Goal: Information Seeking & Learning: Learn about a topic

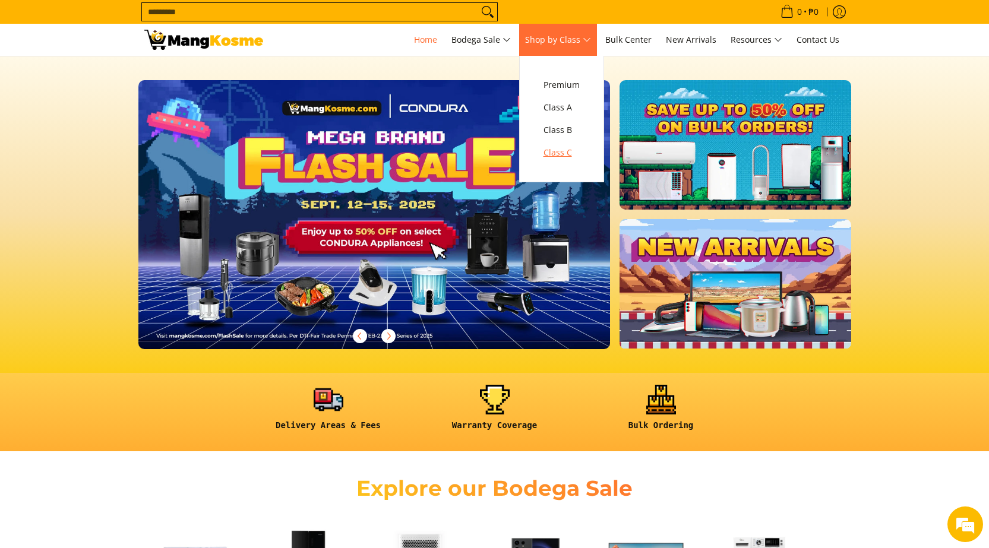
click at [566, 150] on span "Class C" at bounding box center [562, 153] width 36 height 15
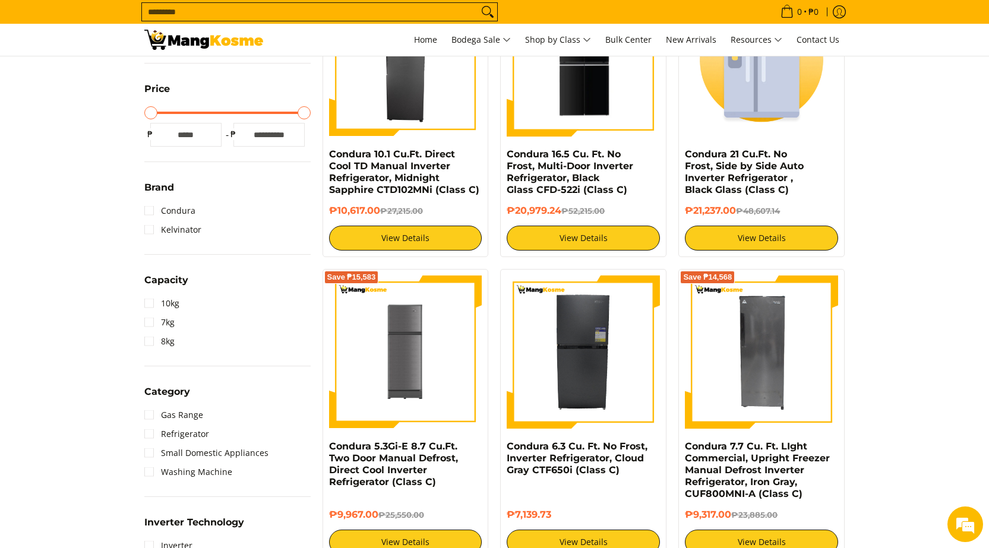
scroll to position [59, 0]
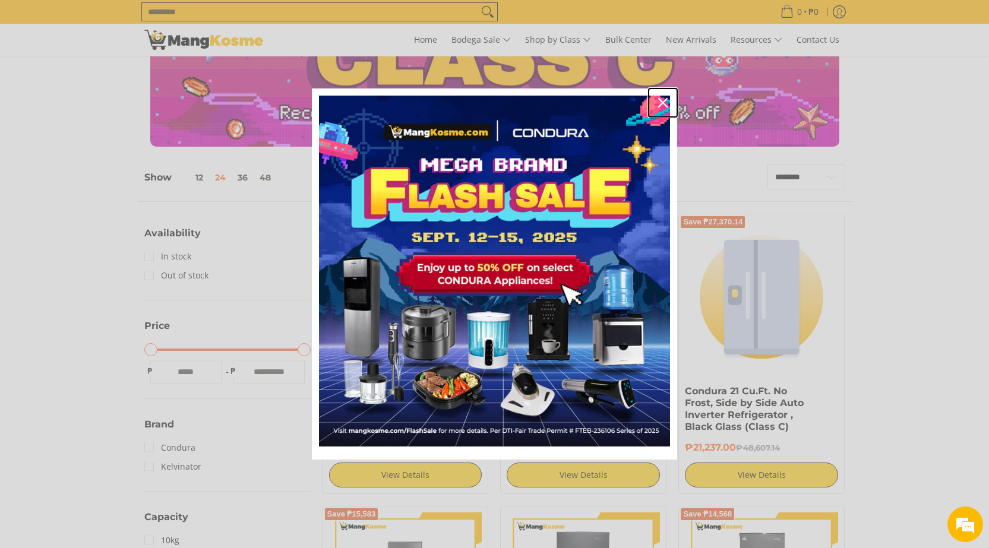
drag, startPoint x: 662, startPoint y: 100, endPoint x: 652, endPoint y: 122, distance: 23.4
click at [662, 100] on icon "close icon" at bounding box center [663, 103] width 10 height 10
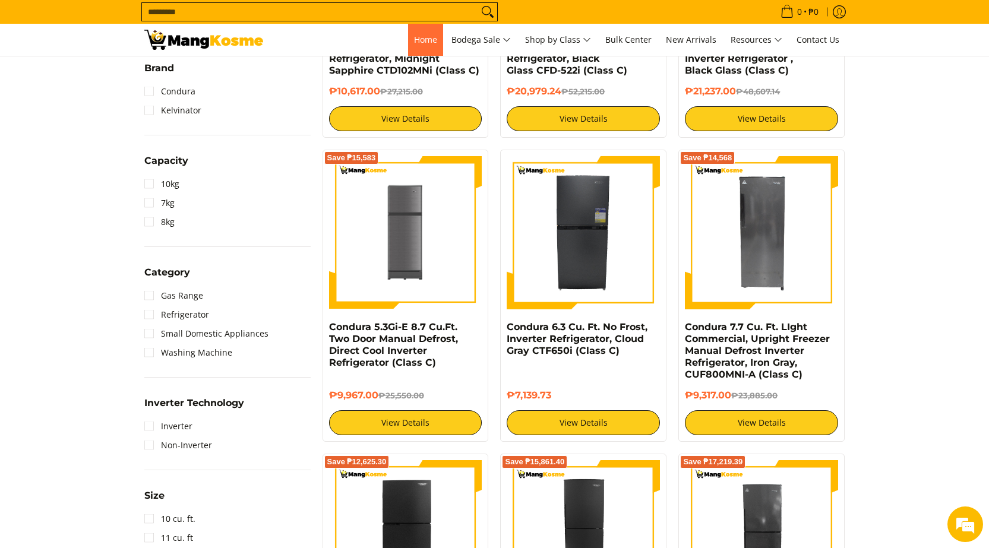
scroll to position [0, 0]
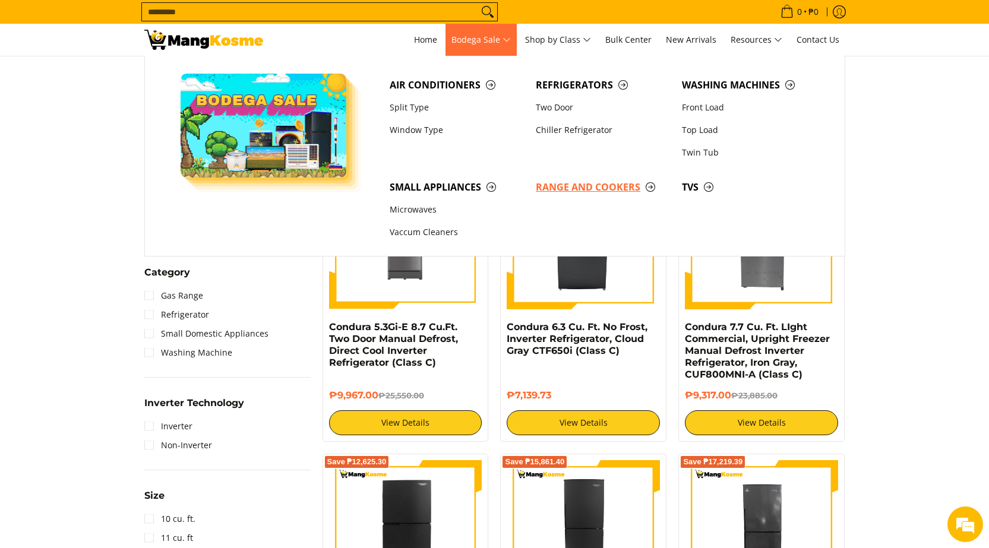
click at [567, 190] on span "Range and Cookers" at bounding box center [603, 187] width 134 height 15
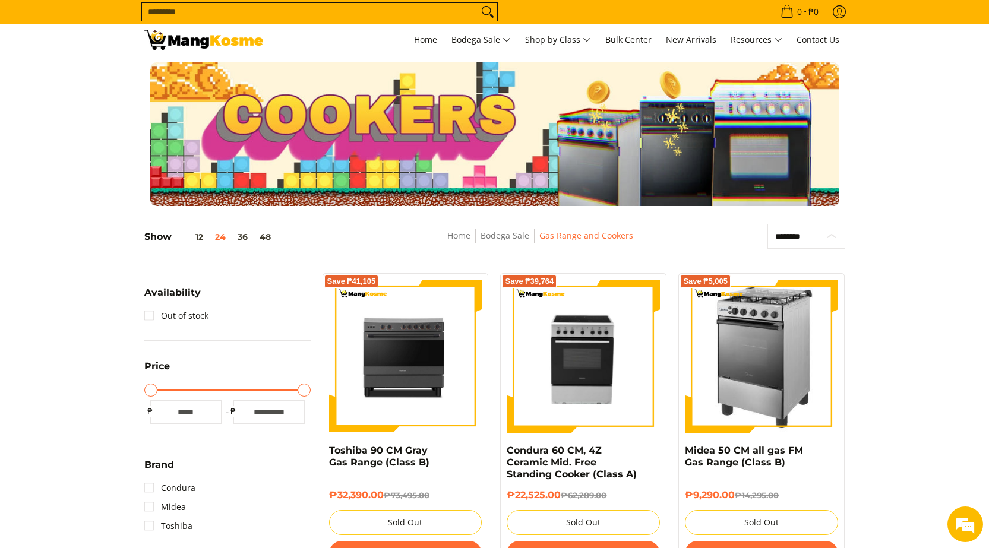
click at [794, 240] on select "**********" at bounding box center [807, 236] width 78 height 25
select select "**********"
click at [768, 224] on select "**********" at bounding box center [807, 236] width 78 height 25
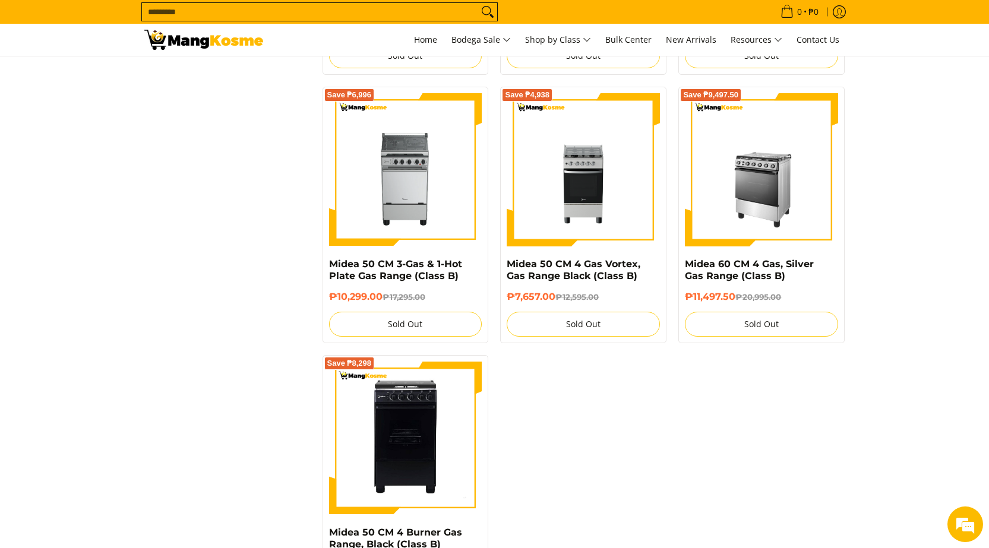
scroll to position [999, 0]
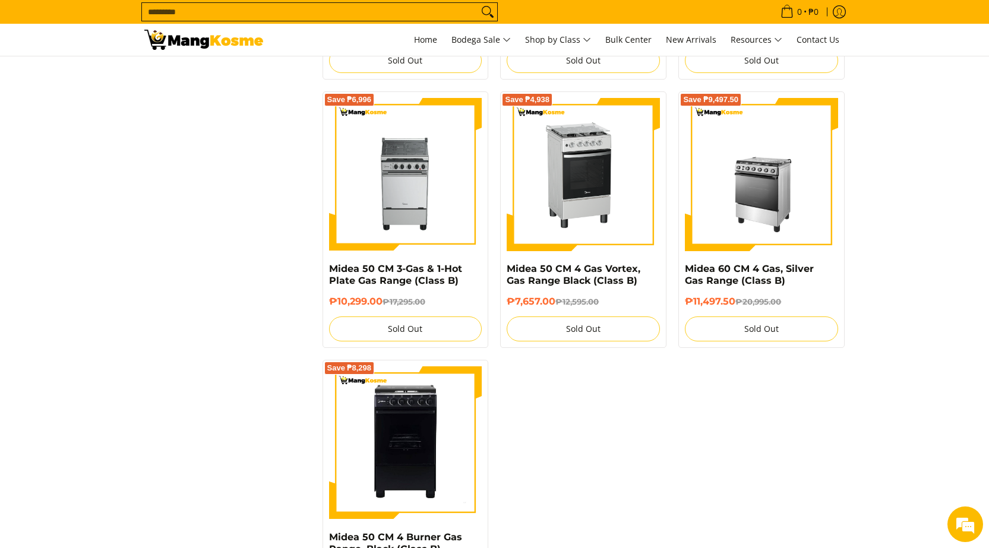
drag, startPoint x: 589, startPoint y: 193, endPoint x: 585, endPoint y: 198, distance: 6.8
click at [589, 193] on img at bounding box center [583, 174] width 153 height 153
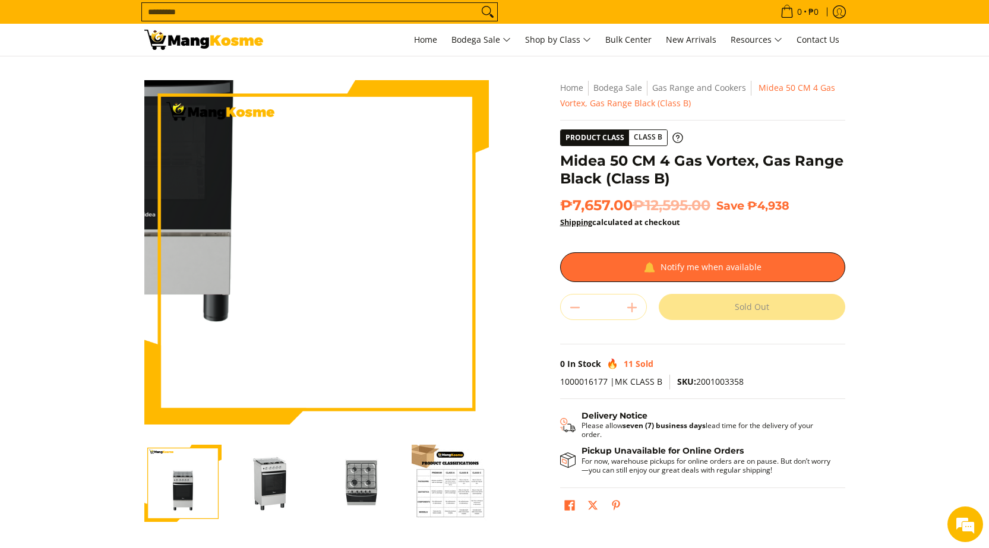
click at [416, 357] on img at bounding box center [316, 252] width 345 height 345
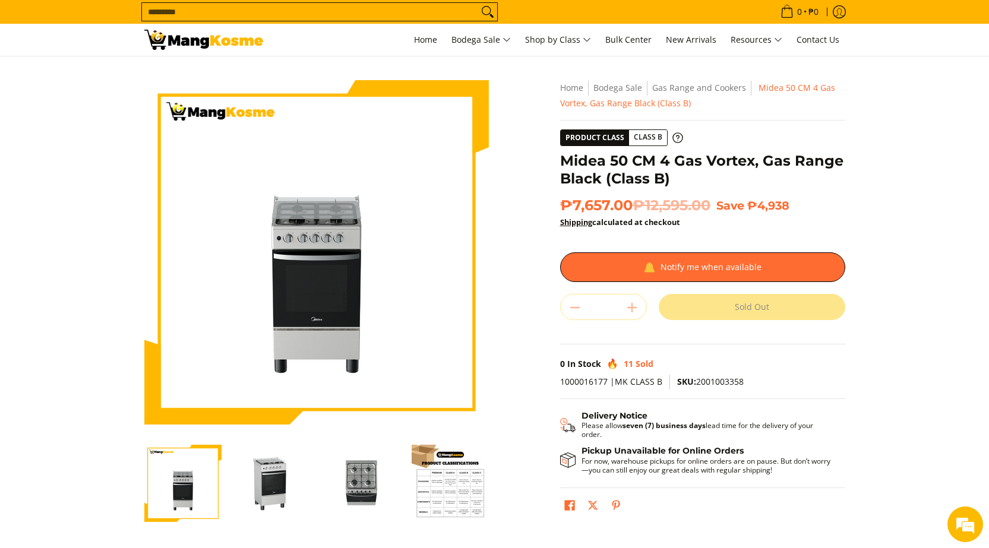
click at [280, 482] on img "Midea 50 CM 4 Gas Vortex, Gas Range Black (Class B)-2" at bounding box center [272, 483] width 77 height 77
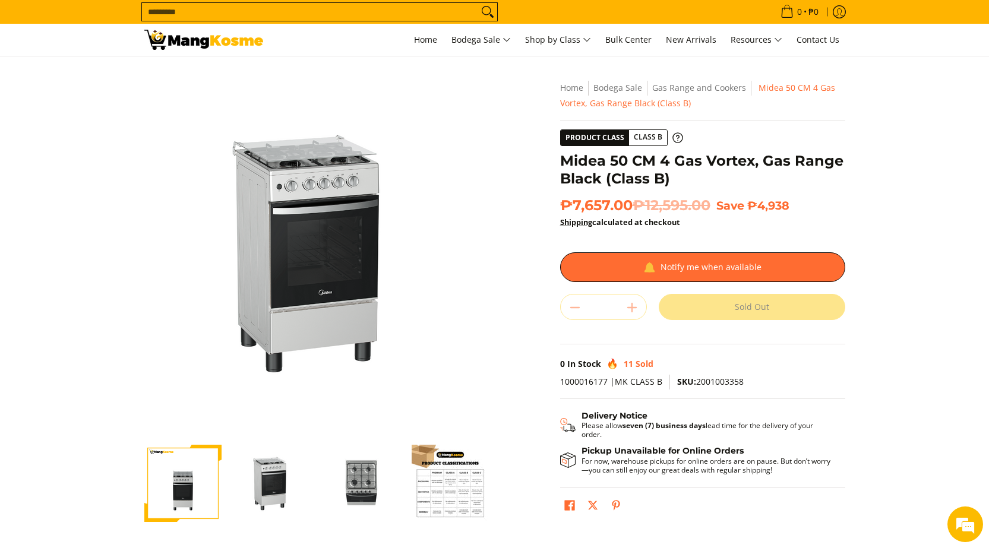
click at [358, 487] on img "Midea 50 CM 4 Gas Vortex, Gas Range Black (Class B)-3" at bounding box center [361, 483] width 77 height 77
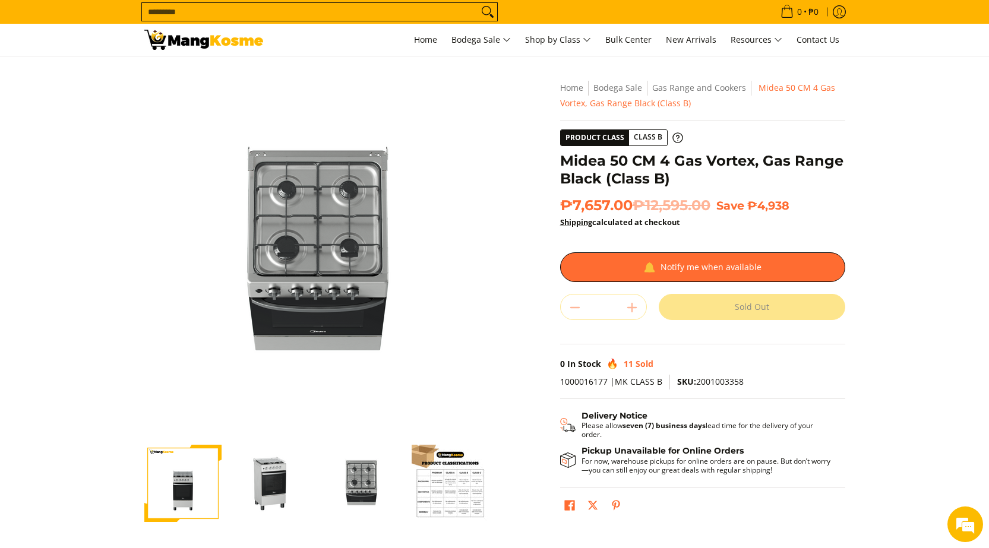
click at [261, 487] on img "Midea 50 CM 4 Gas Vortex, Gas Range Black (Class B)-2" at bounding box center [272, 483] width 77 height 77
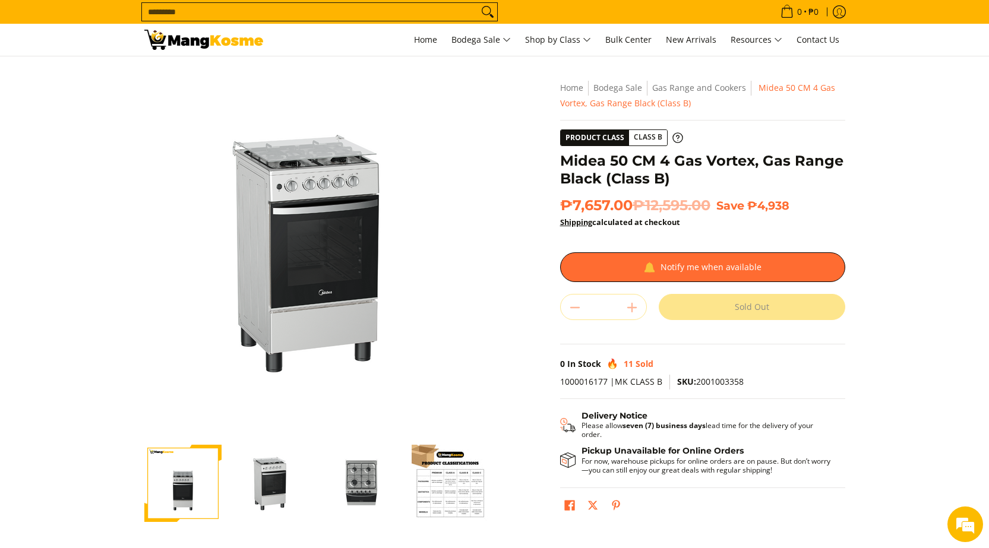
click at [986, 308] on section "Skip to Main Content Enable zoom Disable zoom Enable zoom Disable zoom Enable z…" at bounding box center [494, 327] width 989 height 542
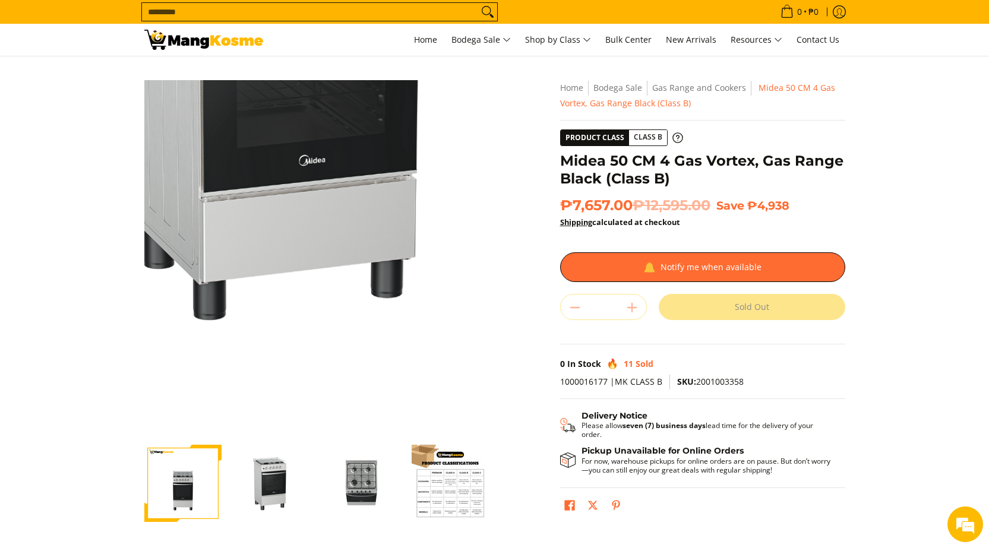
click at [327, 361] on img at bounding box center [316, 252] width 345 height 345
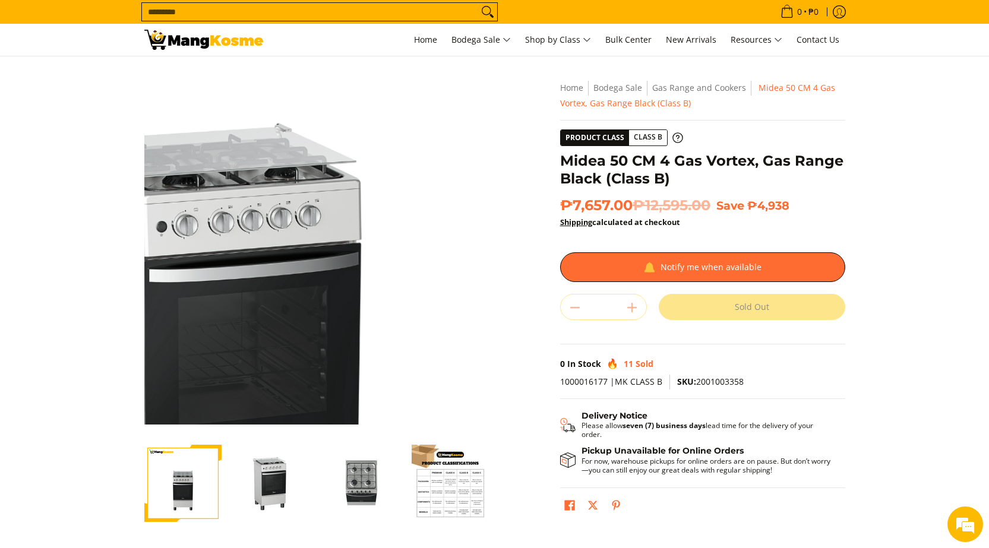
click at [356, 200] on img at bounding box center [316, 252] width 345 height 345
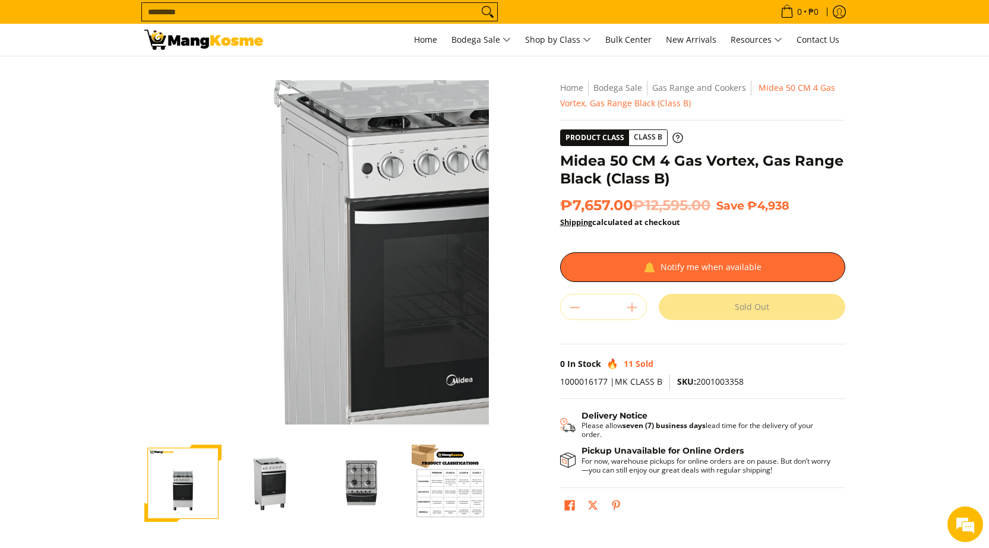
click at [254, 229] on img at bounding box center [316, 252] width 345 height 345
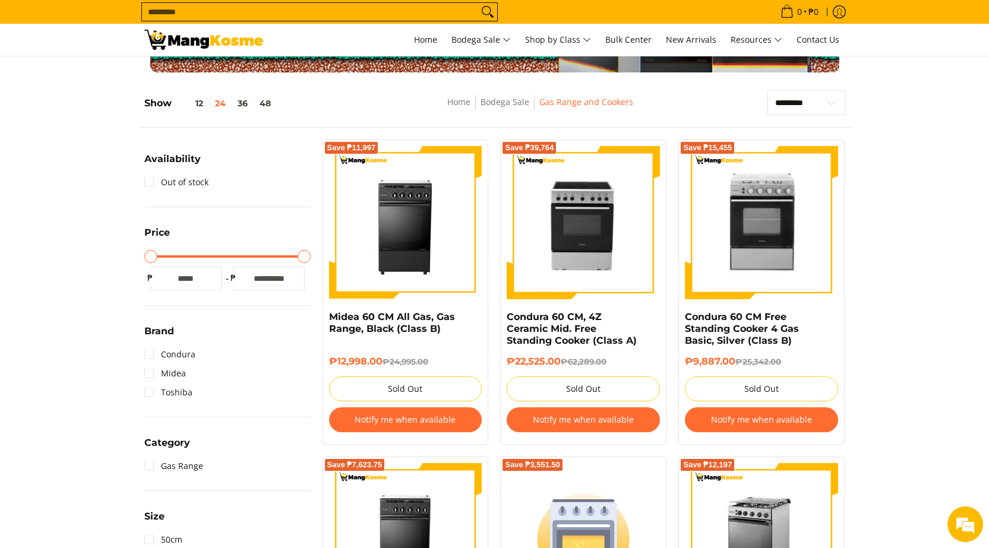
scroll to position [238, 0]
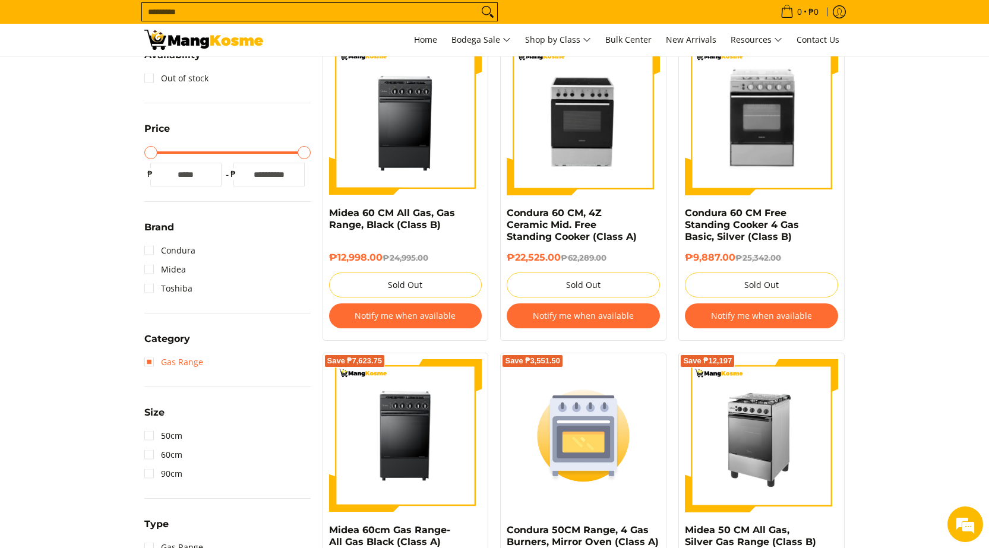
click at [157, 364] on link "Gas Range" at bounding box center [173, 362] width 59 height 19
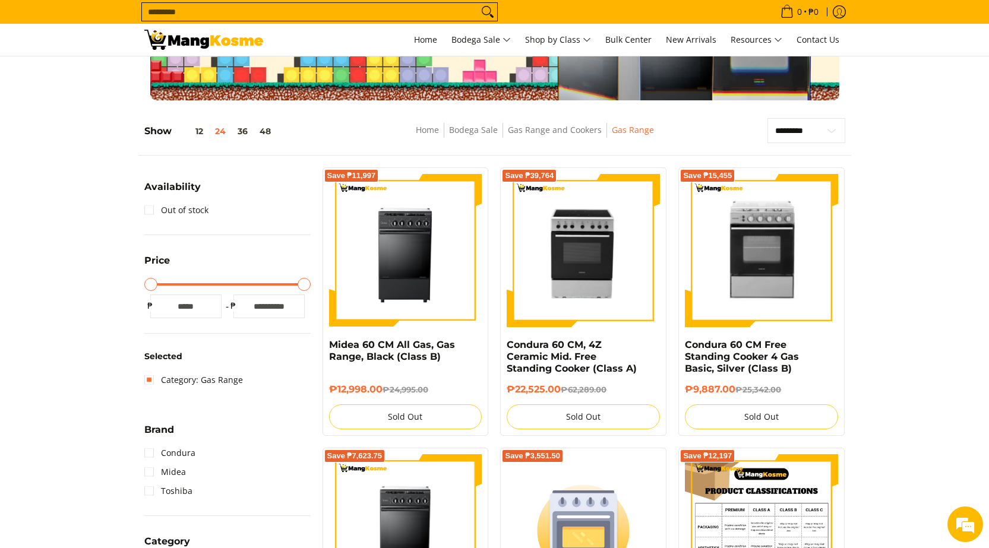
scroll to position [49, 0]
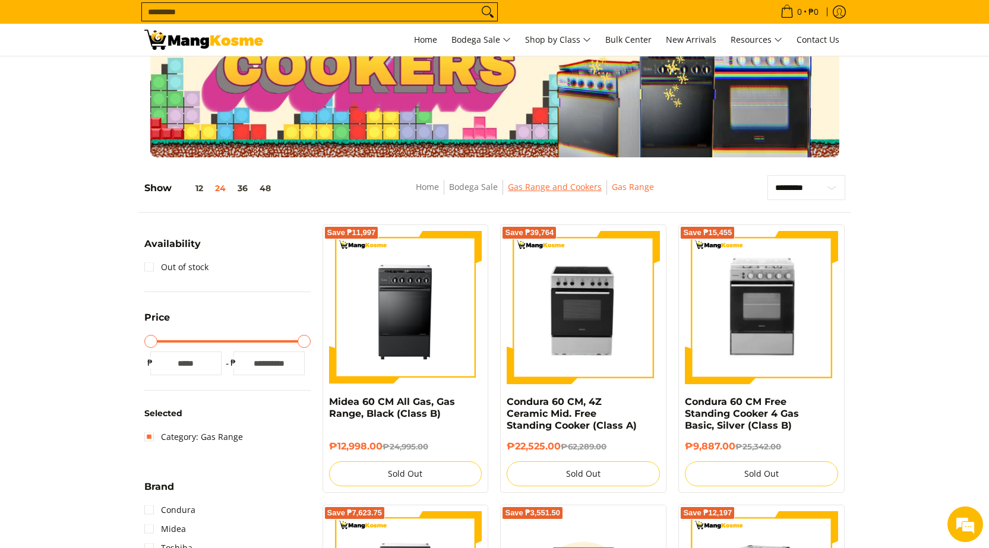
click at [530, 187] on link "Gas Range and Cookers" at bounding box center [555, 186] width 94 height 11
